Goal: Task Accomplishment & Management: Manage account settings

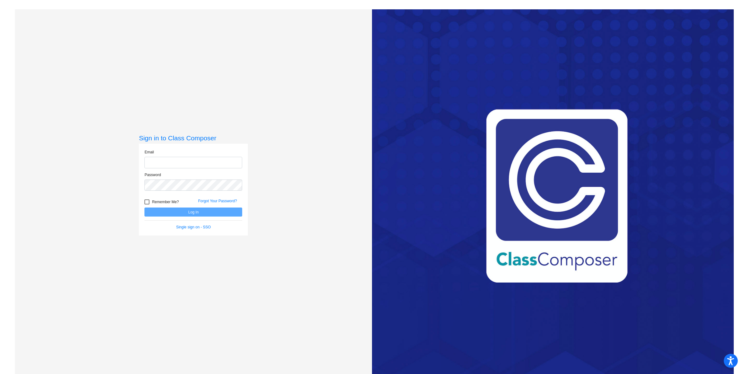
type input "[EMAIL_ADDRESS][DOMAIN_NAME]"
click at [190, 212] on button "Log In" at bounding box center [194, 212] width 98 height 9
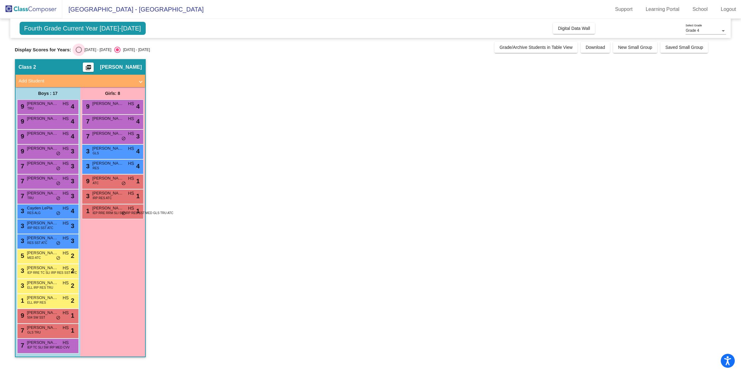
click at [76, 52] on div "Select an option" at bounding box center [79, 50] width 6 height 6
click at [78, 53] on input "[DATE] - [DATE]" at bounding box center [78, 53] width 0 height 0
radio input "true"
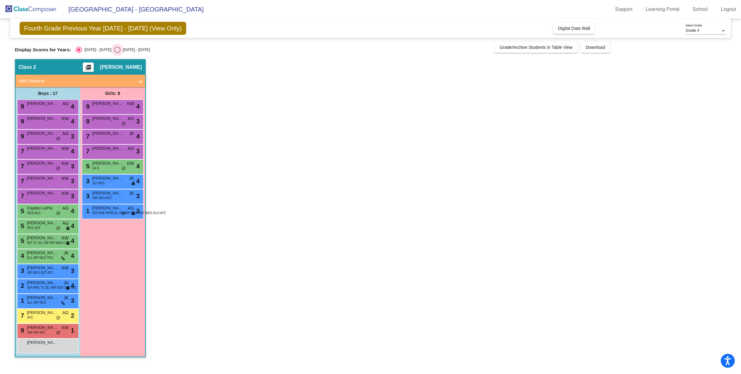
click at [114, 51] on div "Select an option" at bounding box center [117, 50] width 6 height 6
click at [117, 53] on input "[DATE] - [DATE]" at bounding box center [117, 53] width 0 height 0
radio input "true"
